Goal: Find specific page/section: Find specific page/section

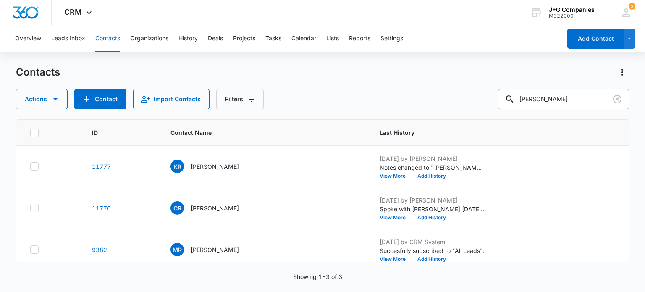
drag, startPoint x: 480, startPoint y: 82, endPoint x: 449, endPoint y: 76, distance: 31.6
click at [458, 77] on div "Contacts Actions Contact Import Contacts Filters [PERSON_NAME]" at bounding box center [322, 88] width 613 height 44
type input "khan"
click at [207, 163] on p "[PERSON_NAME]" at bounding box center [215, 166] width 48 height 9
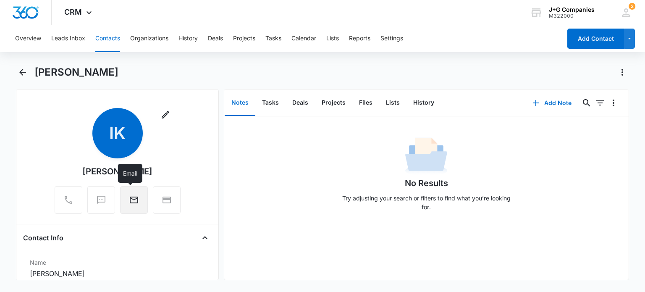
click at [133, 194] on button "Email" at bounding box center [134, 200] width 28 height 28
click at [23, 37] on button "Overview" at bounding box center [28, 38] width 26 height 27
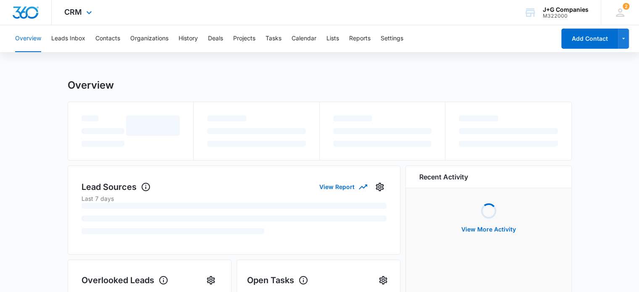
click at [25, 4] on div at bounding box center [26, 12] width 52 height 25
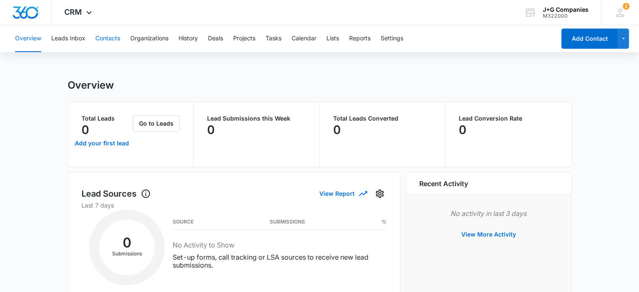
click at [111, 39] on button "Contacts" at bounding box center [107, 38] width 25 height 27
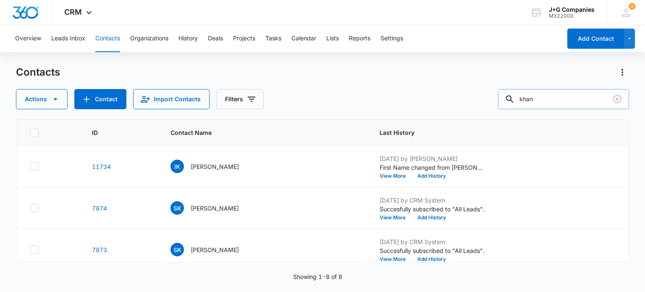
click at [558, 99] on input "khan" at bounding box center [563, 99] width 131 height 20
drag, startPoint x: 551, startPoint y: 100, endPoint x: 442, endPoint y: 88, distance: 109.5
click at [442, 88] on div "Contacts Actions Contact Import Contacts Filters khan" at bounding box center [322, 88] width 613 height 44
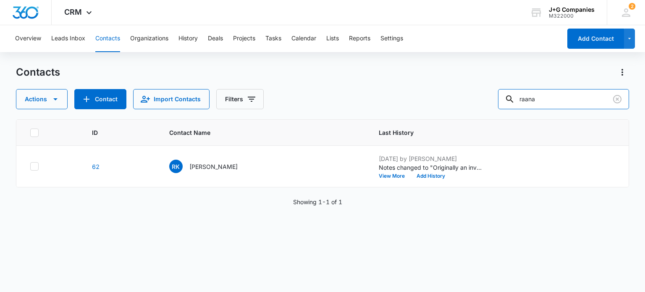
click at [471, 79] on div "Contacts Actions Contact Import Contacts Filters raana" at bounding box center [322, 88] width 613 height 44
type input "khan"
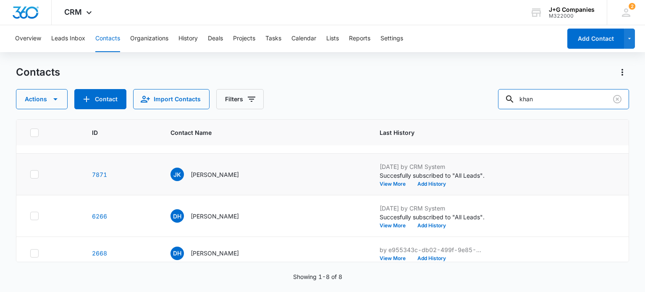
scroll to position [207, 0]
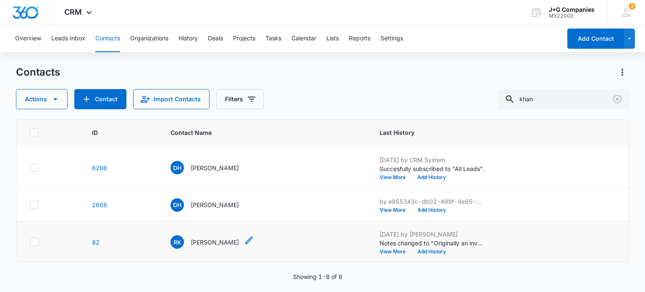
click at [198, 242] on p "[PERSON_NAME]" at bounding box center [215, 242] width 48 height 9
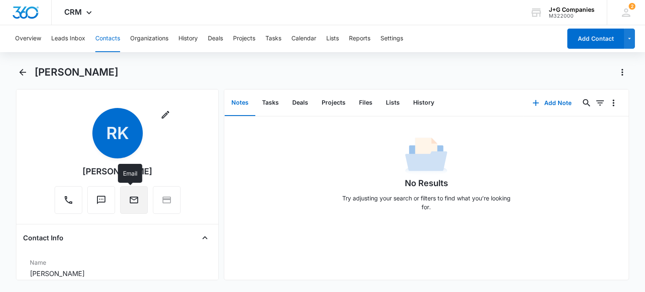
click at [130, 193] on button "Email" at bounding box center [134, 200] width 28 height 28
click at [582, 100] on icon "Search..." at bounding box center [587, 103] width 10 height 10
click at [100, 40] on button "Contacts" at bounding box center [107, 38] width 25 height 27
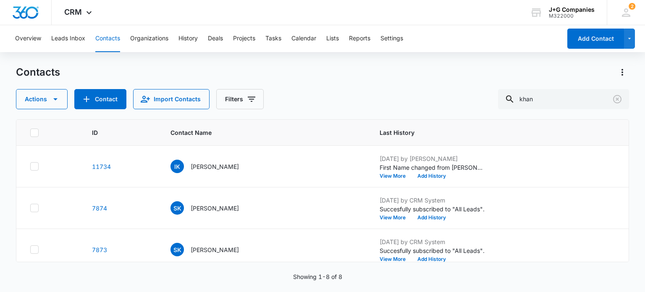
scroll to position [207, 0]
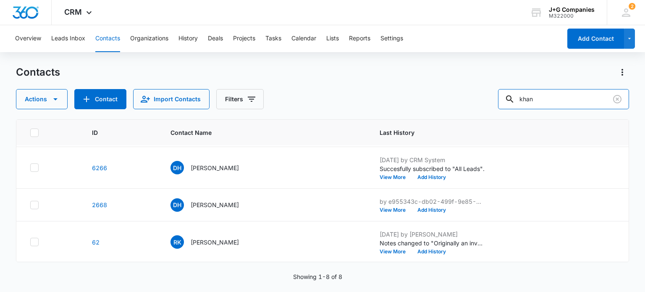
drag, startPoint x: 553, startPoint y: 101, endPoint x: 479, endPoint y: 95, distance: 74.2
click at [479, 95] on div "Actions Contact Import Contacts Filters khan" at bounding box center [322, 99] width 613 height 20
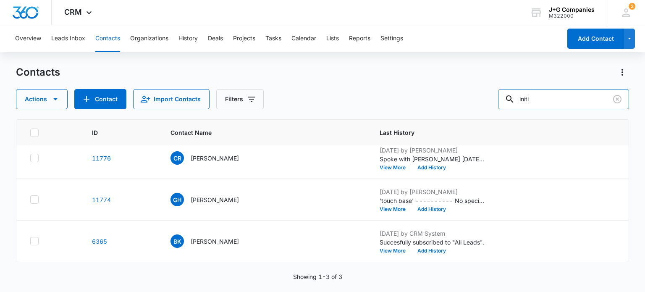
scroll to position [0, 0]
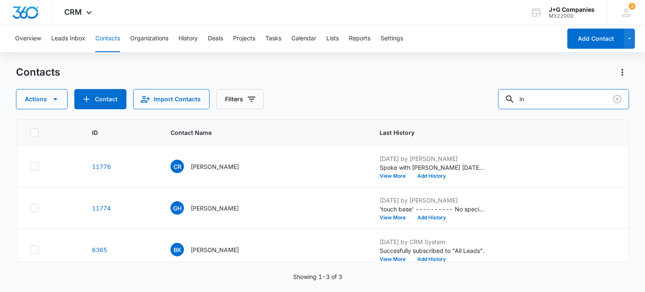
type input "i"
type input "imit"
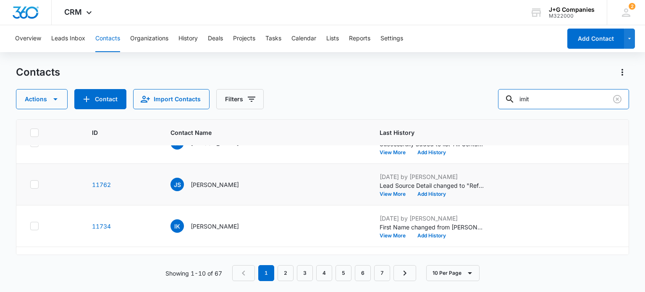
scroll to position [84, 0]
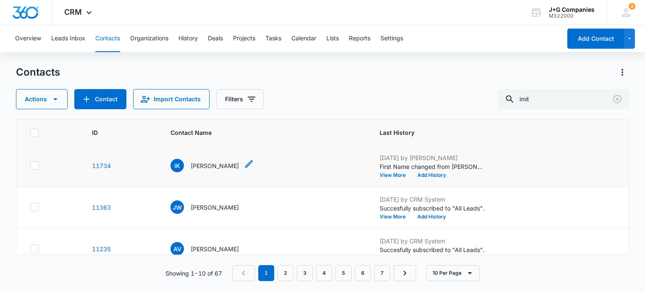
click at [202, 161] on p "[PERSON_NAME]" at bounding box center [215, 165] width 48 height 9
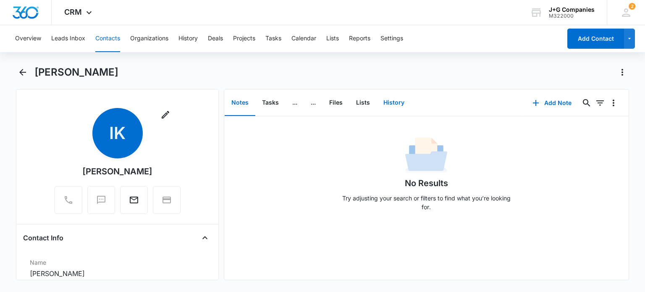
click at [394, 101] on button "History" at bounding box center [394, 103] width 34 height 26
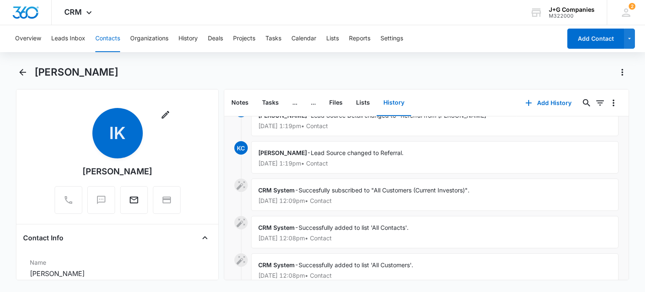
scroll to position [237, 0]
